Goal: Complete application form

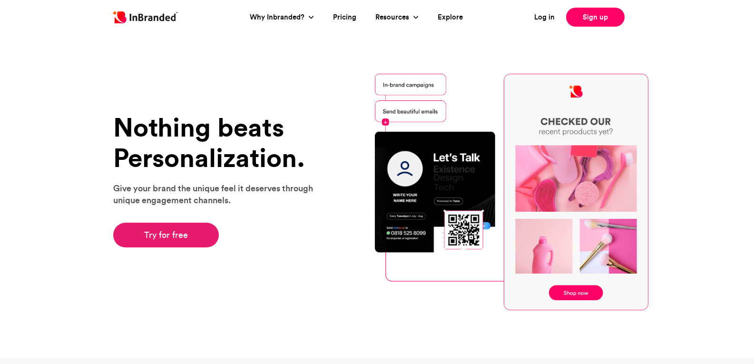
click at [193, 236] on link "Try for free" at bounding box center [166, 235] width 106 height 25
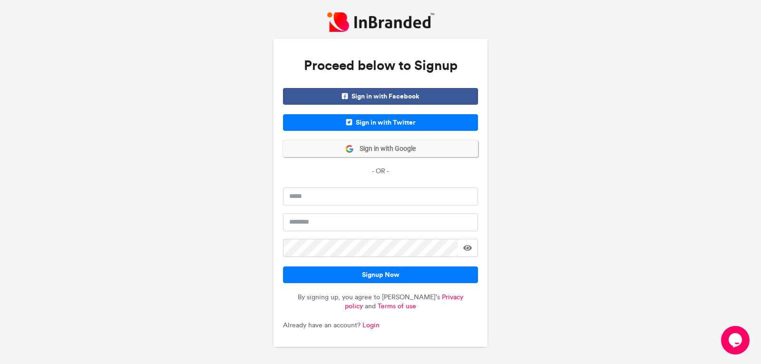
click at [380, 149] on span "Sign in with Google" at bounding box center [385, 149] width 62 height 10
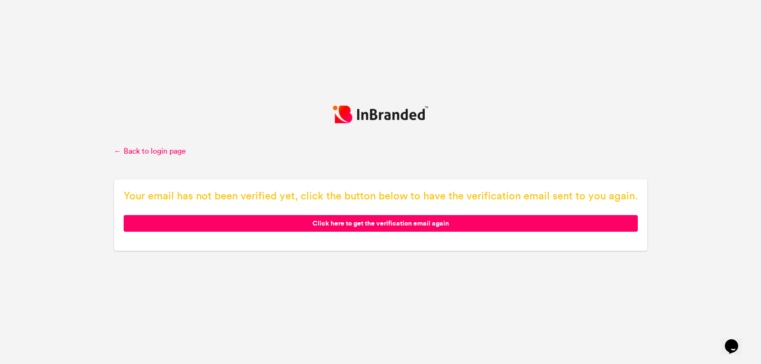
click at [350, 223] on span "Click here to get the verification email again" at bounding box center [381, 223] width 514 height 17
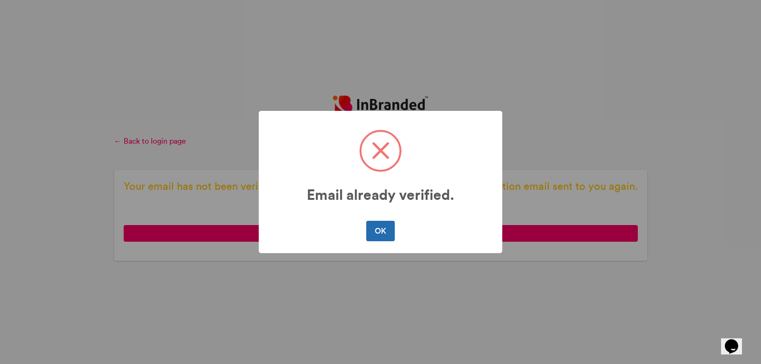
click at [385, 230] on button "OK" at bounding box center [380, 231] width 28 height 20
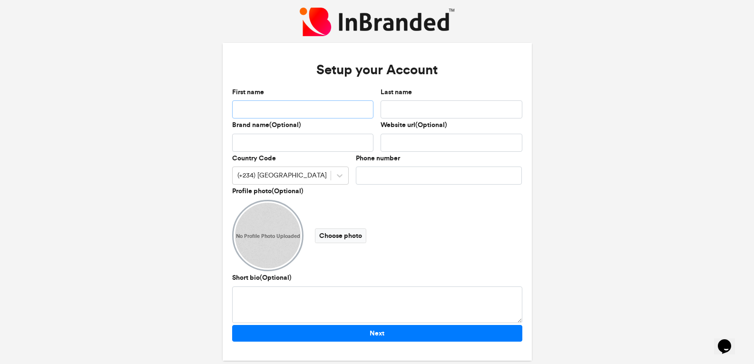
click at [377, 188] on input "First name" at bounding box center [377, 188] width 0 height 0
type input "********"
click at [377, 188] on input "Last name" at bounding box center [377, 188] width 0 height 0
type input "**********"
click at [374, 188] on div "(+234) Nigeria" at bounding box center [375, 188] width 2 height 0
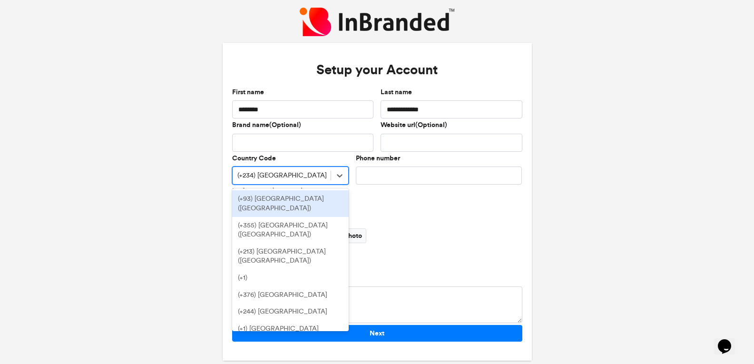
click at [371, 187] on div "(+234) Nigeria" at bounding box center [373, 187] width 4 height 0
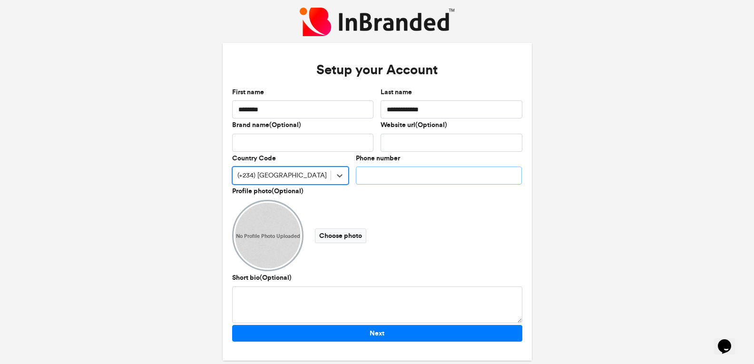
click at [377, 188] on input "Phone number" at bounding box center [377, 188] width 0 height 0
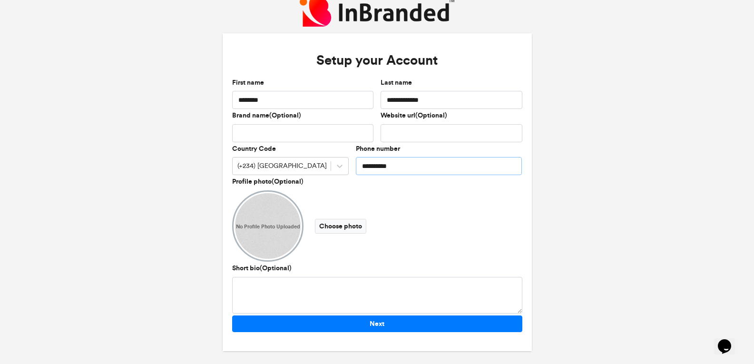
scroll to position [12, 0]
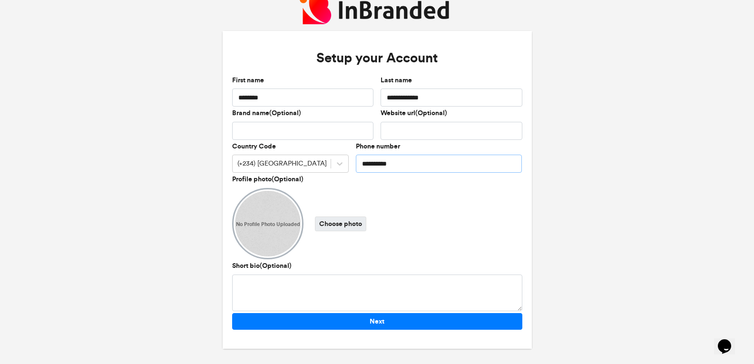
type input "**********"
click at [377, 176] on label "Choose photo" at bounding box center [377, 176] width 0 height 0
click at [0, 0] on input "Choose photo" at bounding box center [0, 0] width 0 height 0
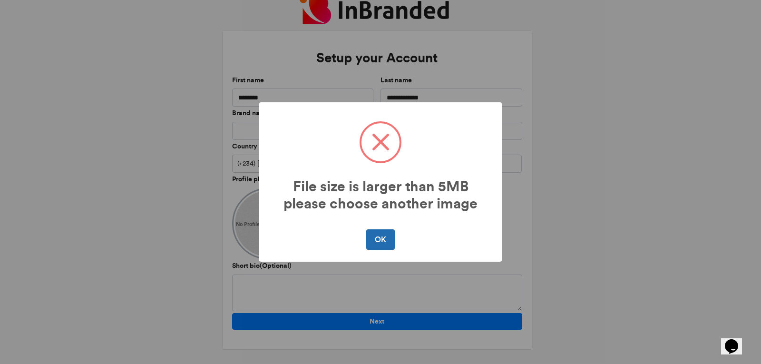
click at [388, 237] on button "OK" at bounding box center [380, 239] width 28 height 20
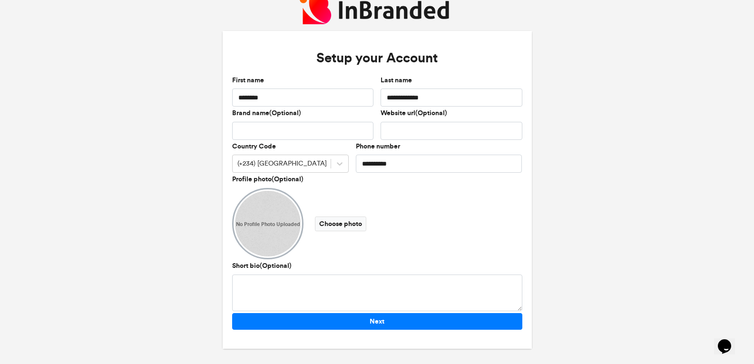
click at [377, 176] on span "No Profile Photo Uploaded" at bounding box center [377, 176] width 0 height 0
click at [377, 176] on label "Choose photo" at bounding box center [377, 176] width 0 height 0
click at [0, 0] on input "Choose photo" at bounding box center [0, 0] width 0 height 0
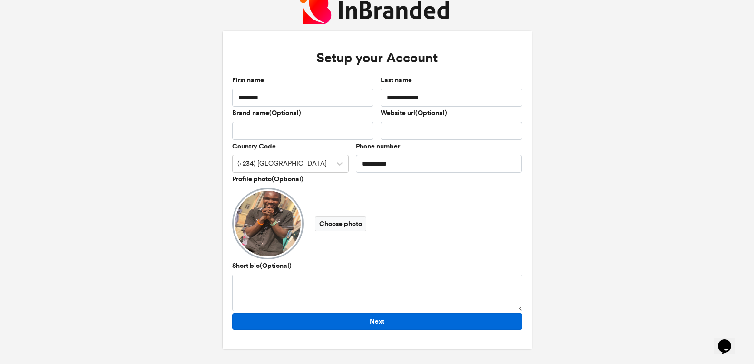
click at [377, 176] on button "Next" at bounding box center [377, 176] width 0 height 0
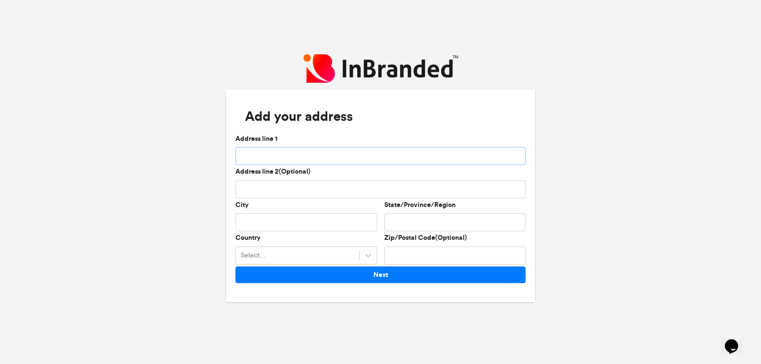
click at [293, 151] on input "Address line 1" at bounding box center [381, 156] width 290 height 18
type input "**********"
click at [305, 223] on input "City" at bounding box center [307, 222] width 142 height 18
type input "*******"
click at [397, 226] on input "State/Province/Region" at bounding box center [456, 222] width 142 height 18
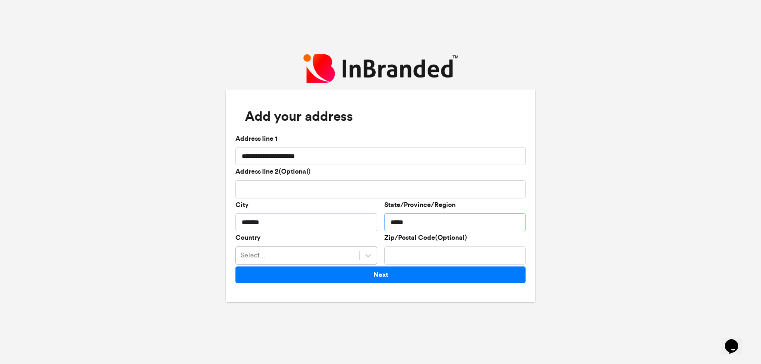
type input "*****"
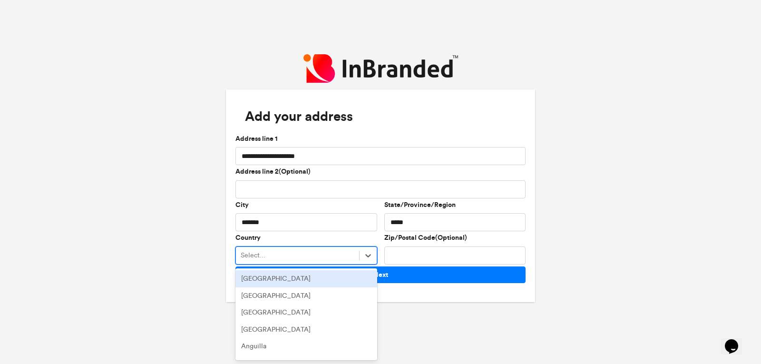
click at [318, 249] on div "Select..." at bounding box center [297, 256] width 123 height 16
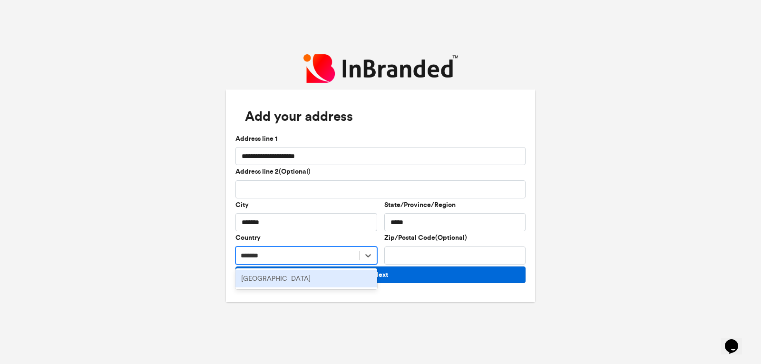
type input "*******"
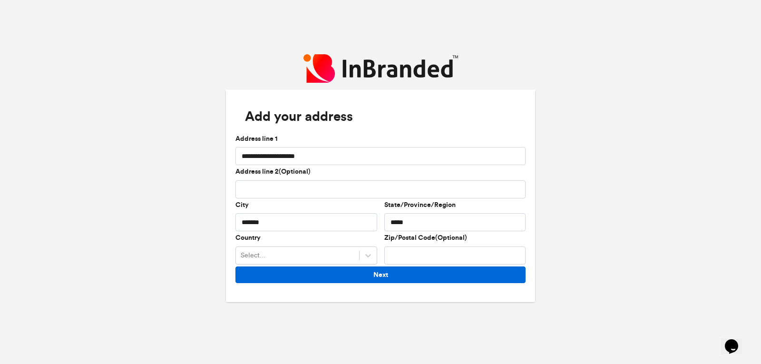
click at [397, 276] on button "Next" at bounding box center [381, 275] width 290 height 17
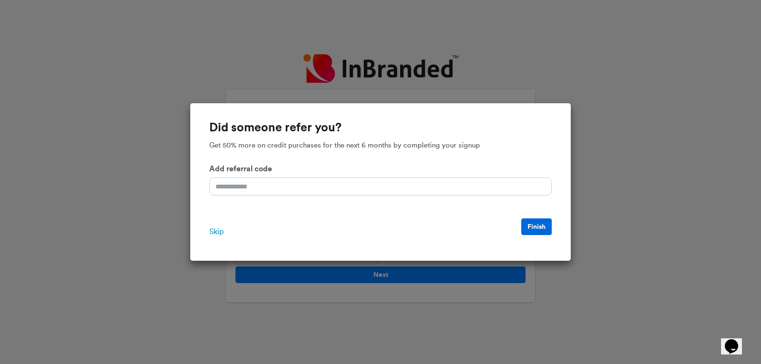
click at [528, 224] on button "Finish" at bounding box center [537, 226] width 30 height 17
click at [214, 229] on span "Skip" at bounding box center [216, 231] width 14 height 11
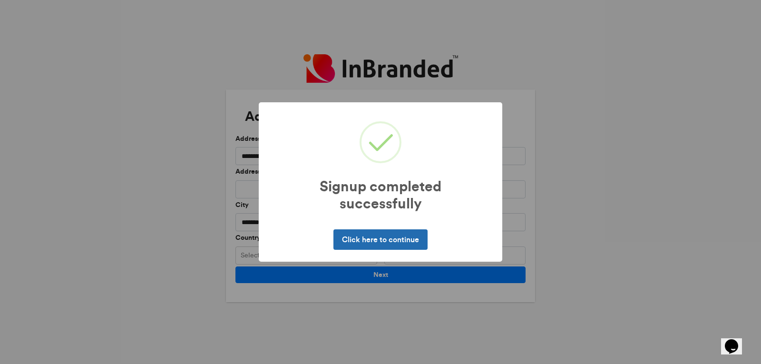
click at [398, 240] on button "Click here to continue" at bounding box center [381, 239] width 94 height 20
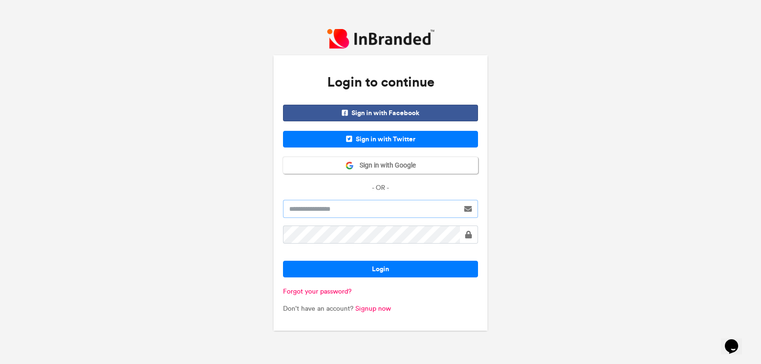
click at [411, 206] on input "text" at bounding box center [371, 209] width 176 height 18
click at [425, 162] on button "Sign in with Google" at bounding box center [380, 165] width 195 height 17
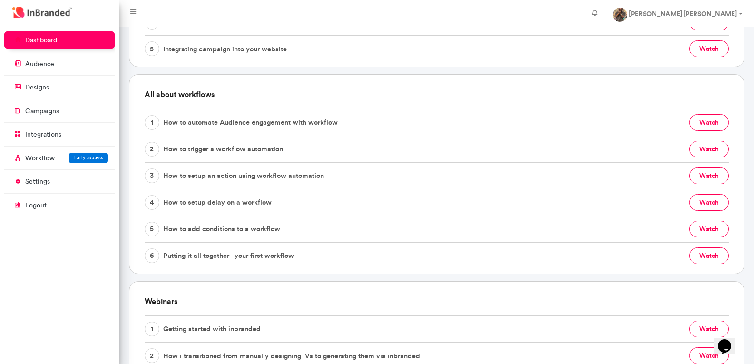
scroll to position [418, 0]
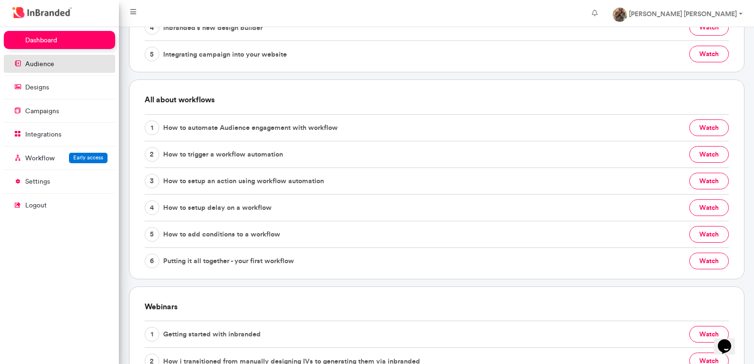
click at [55, 64] on link "audience" at bounding box center [59, 64] width 111 height 18
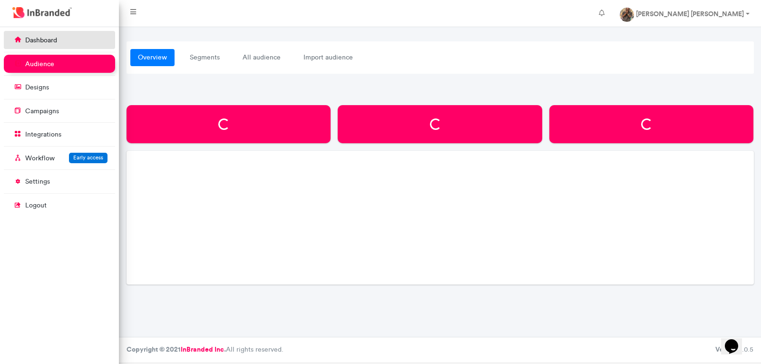
click at [79, 43] on link "dashboard" at bounding box center [59, 40] width 111 height 18
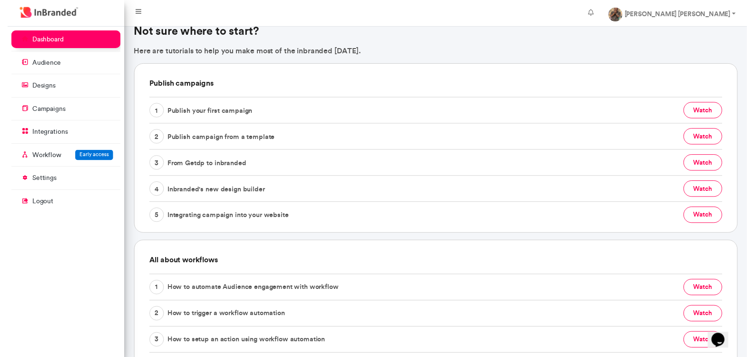
scroll to position [238, 0]
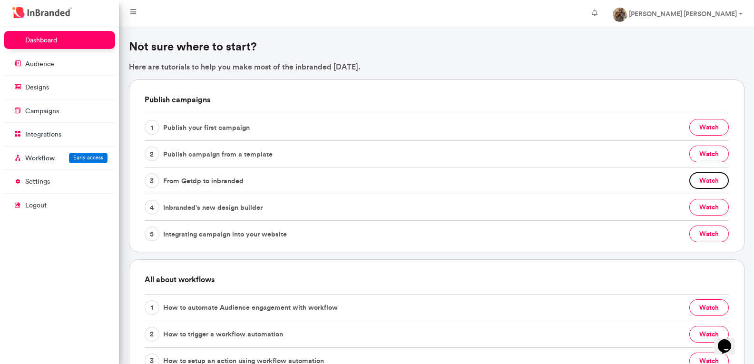
click at [710, 179] on button "watch" at bounding box center [710, 180] width 40 height 17
